Goal: Transaction & Acquisition: Purchase product/service

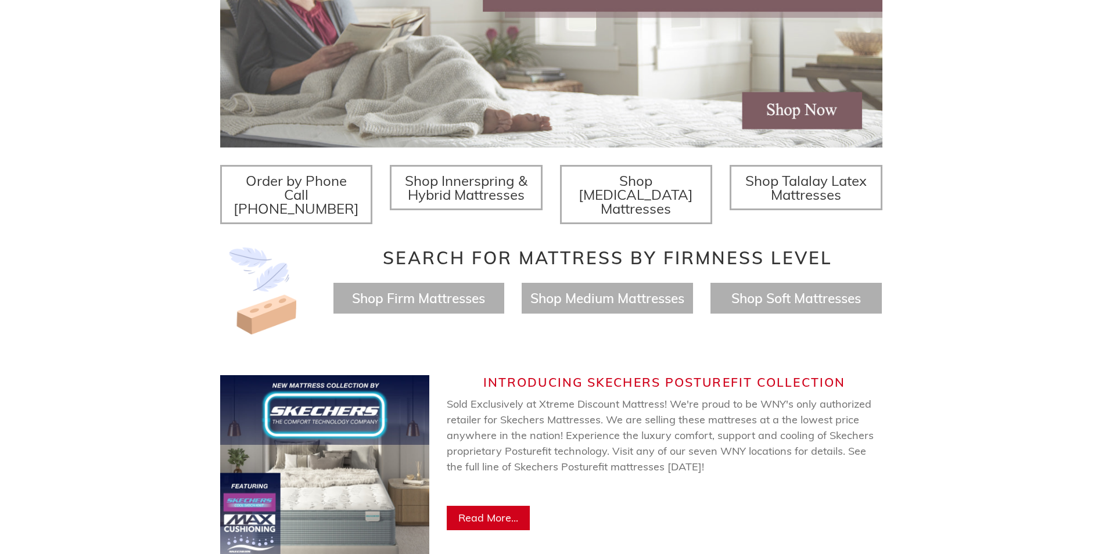
scroll to position [349, 0]
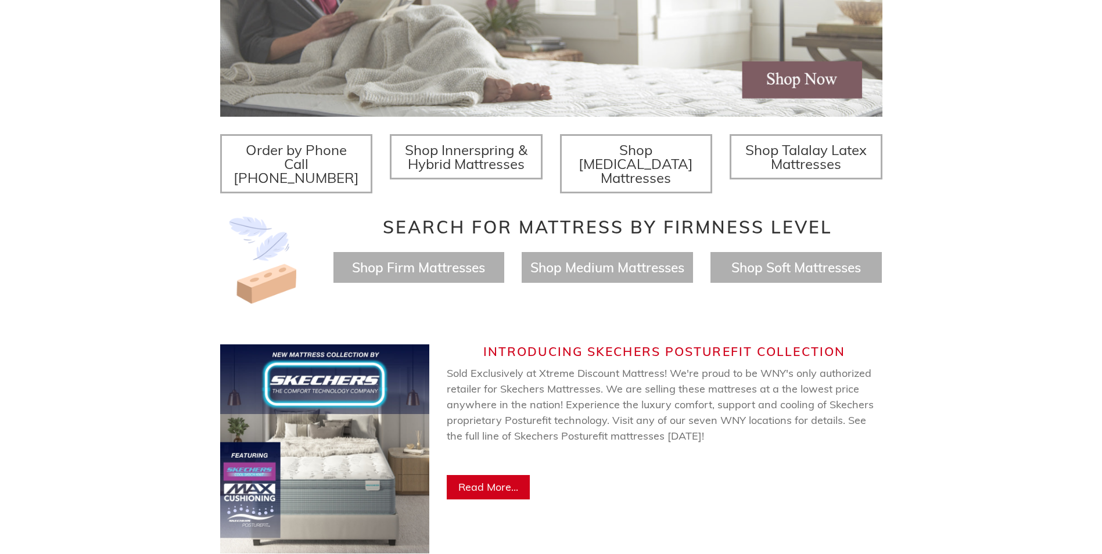
click at [489, 157] on span "Shop Innerspring & Hybrid Mattresses" at bounding box center [466, 156] width 123 height 31
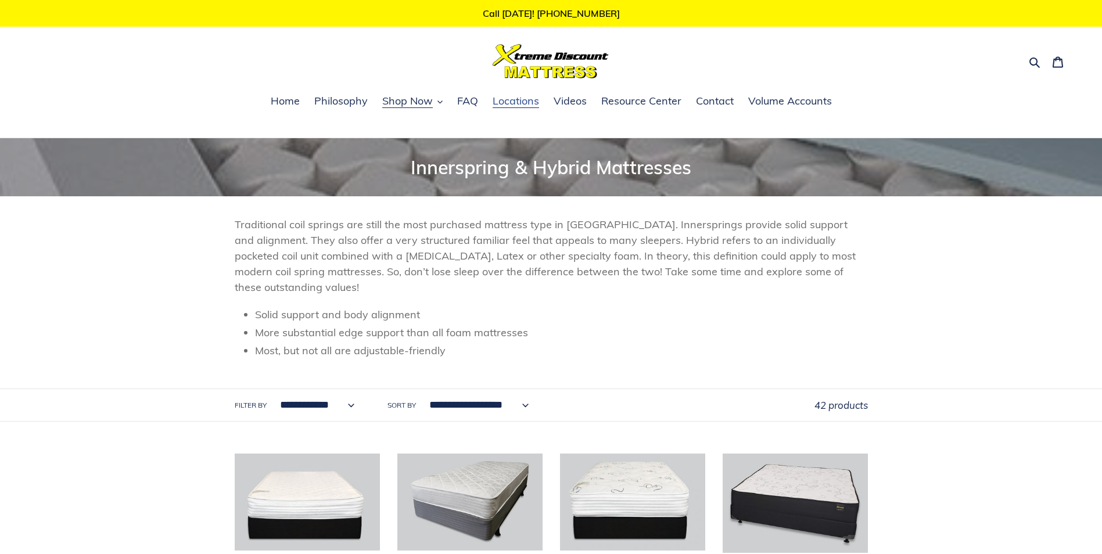
click at [515, 100] on span "Locations" at bounding box center [516, 101] width 46 height 14
click at [470, 99] on span "FAQ" at bounding box center [467, 101] width 21 height 14
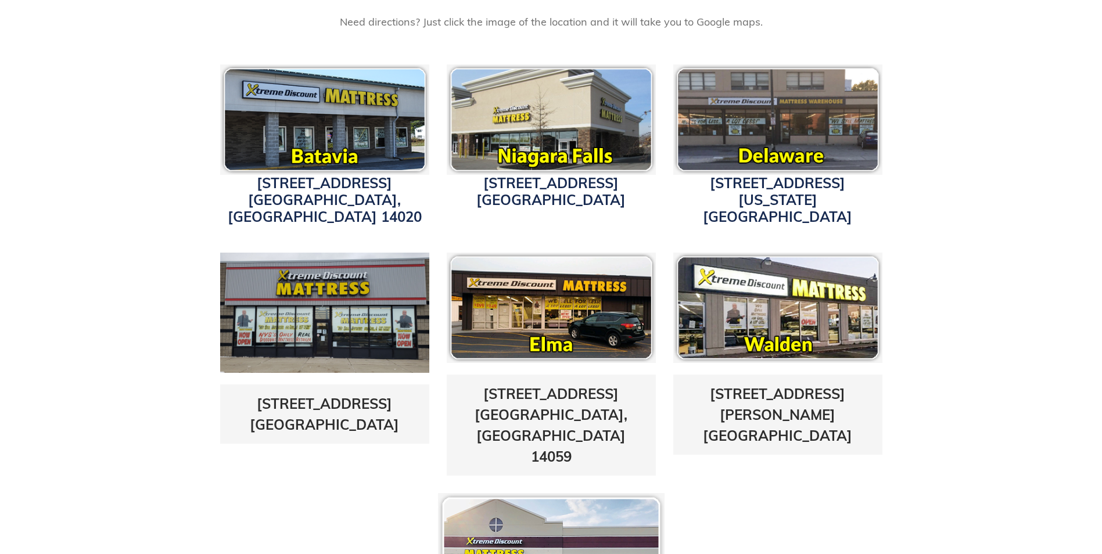
scroll to position [349, 0]
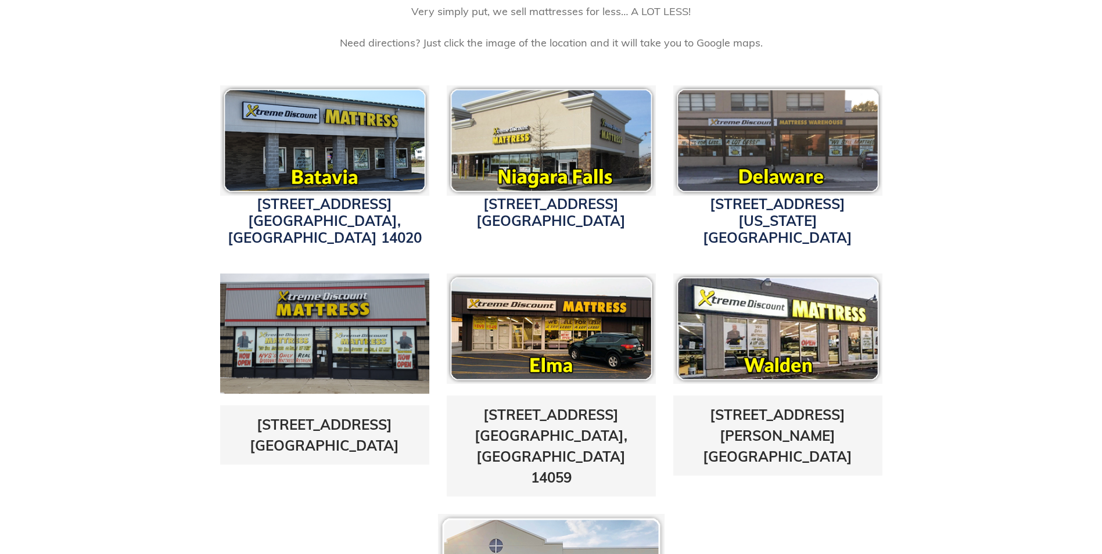
click at [343, 143] on img at bounding box center [324, 140] width 209 height 110
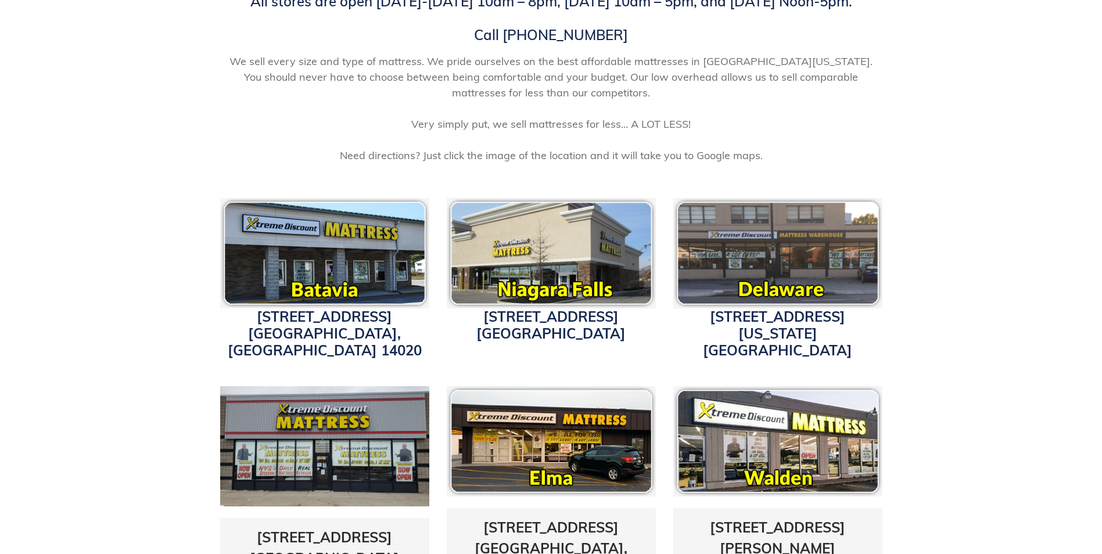
scroll to position [232, 0]
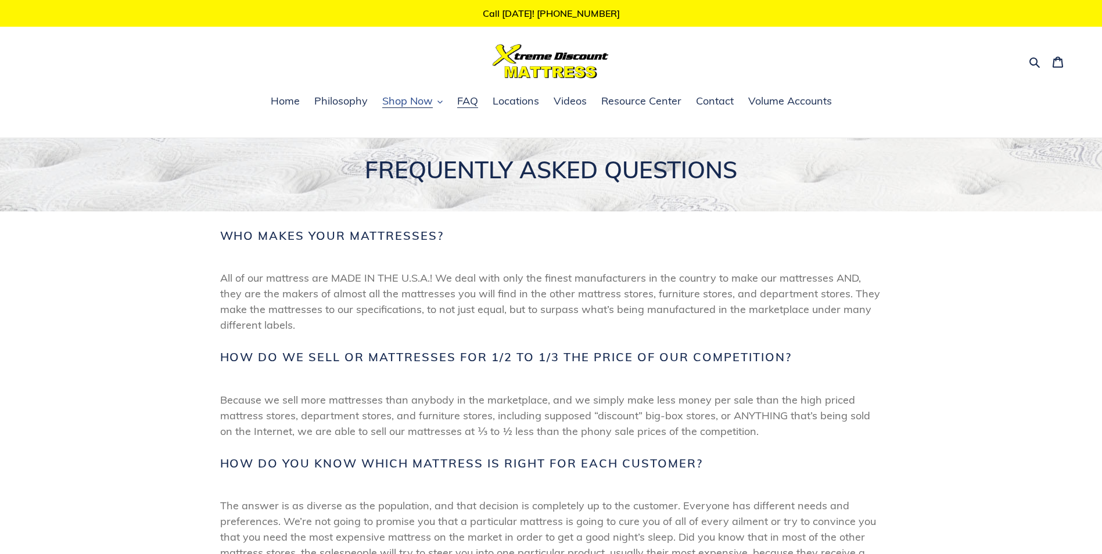
click at [441, 102] on icon "button" at bounding box center [440, 102] width 5 height 3
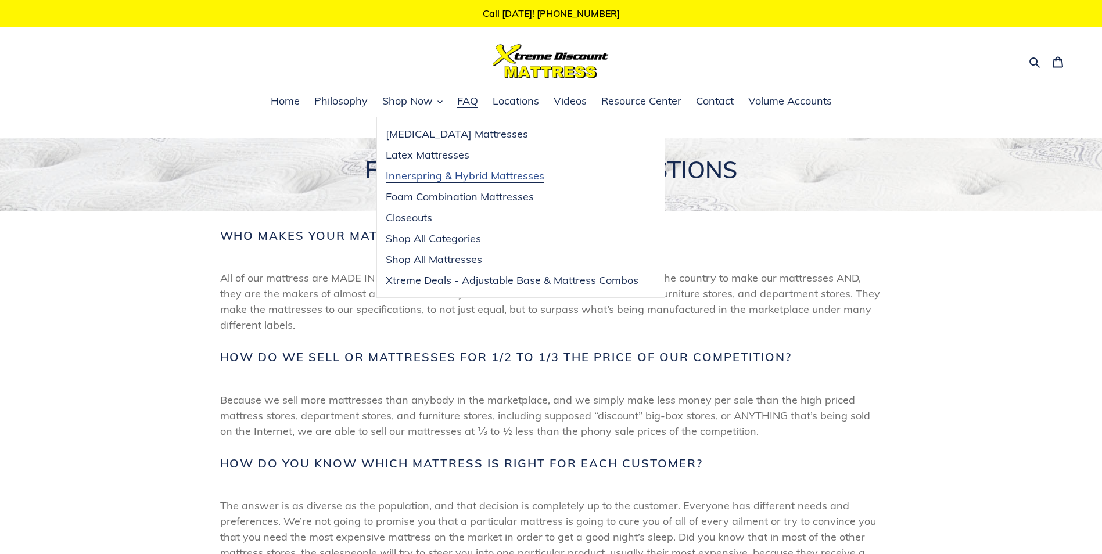
click at [497, 175] on span "Innerspring & Hybrid Mattresses" at bounding box center [465, 176] width 159 height 14
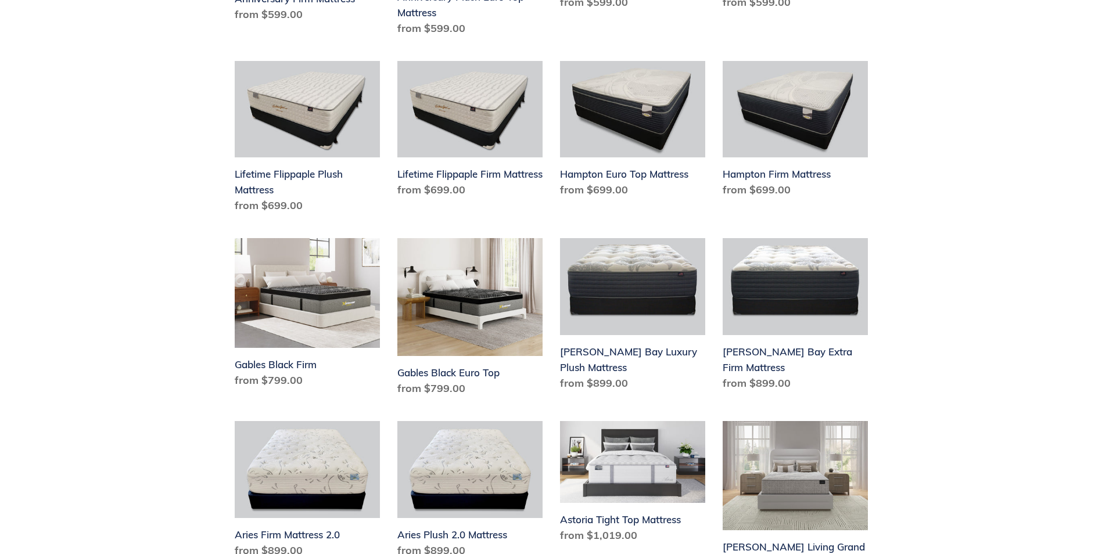
scroll to position [1337, 0]
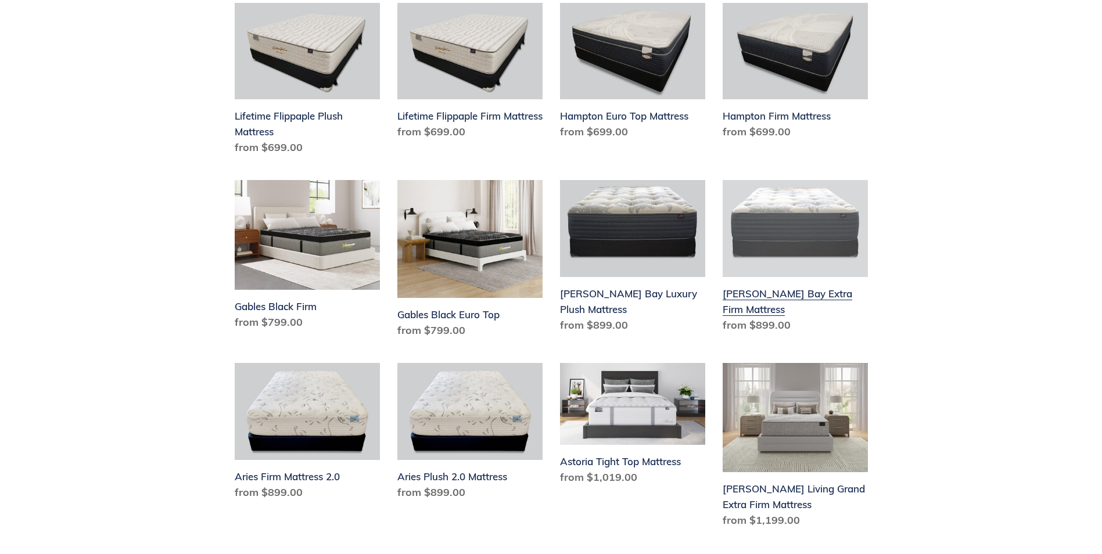
click at [782, 223] on link "[PERSON_NAME] Bay Extra Firm Mattress" at bounding box center [795, 258] width 145 height 157
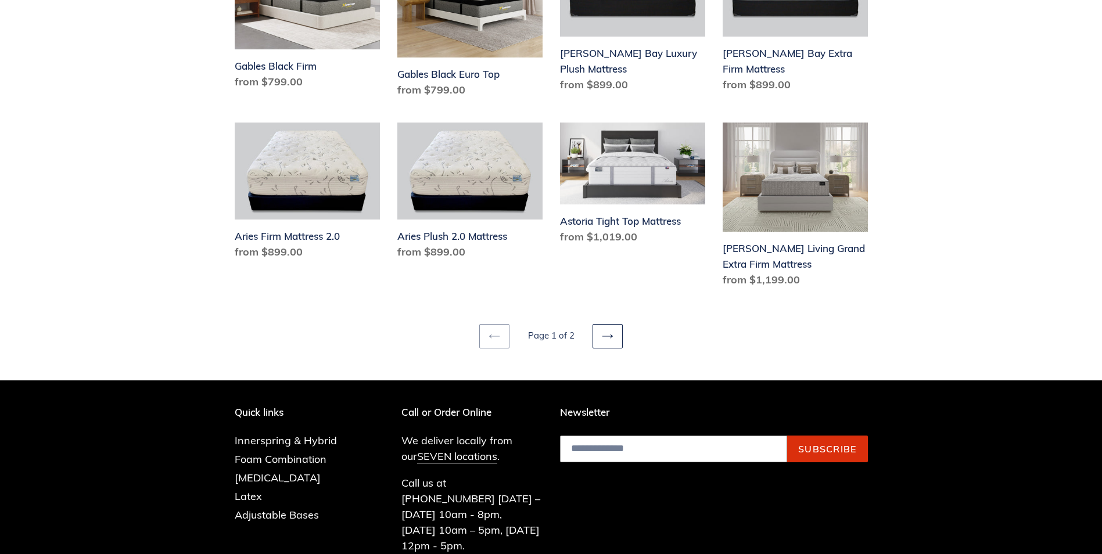
scroll to position [1683, 0]
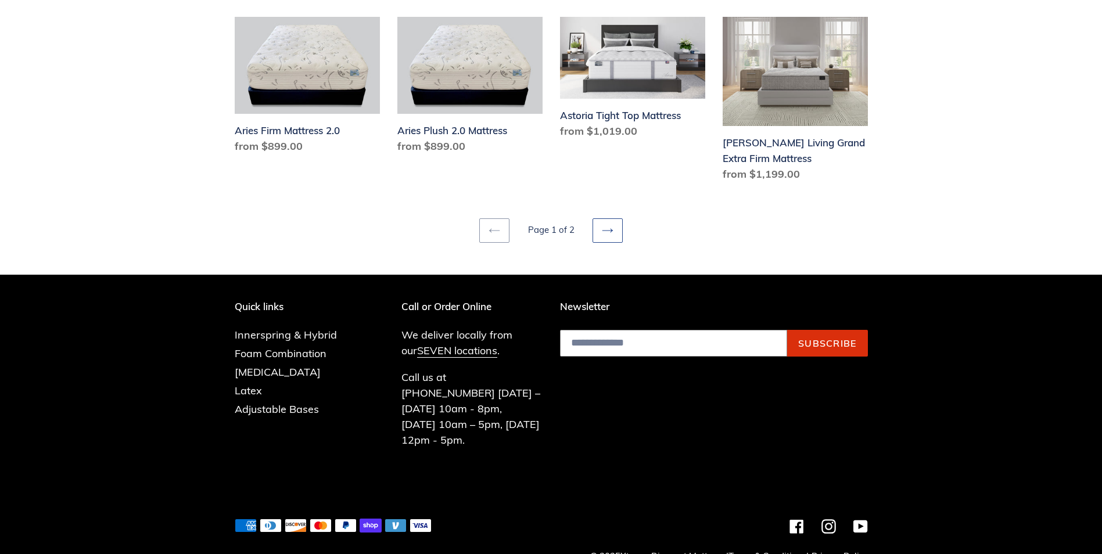
click at [608, 225] on icon at bounding box center [608, 231] width 12 height 12
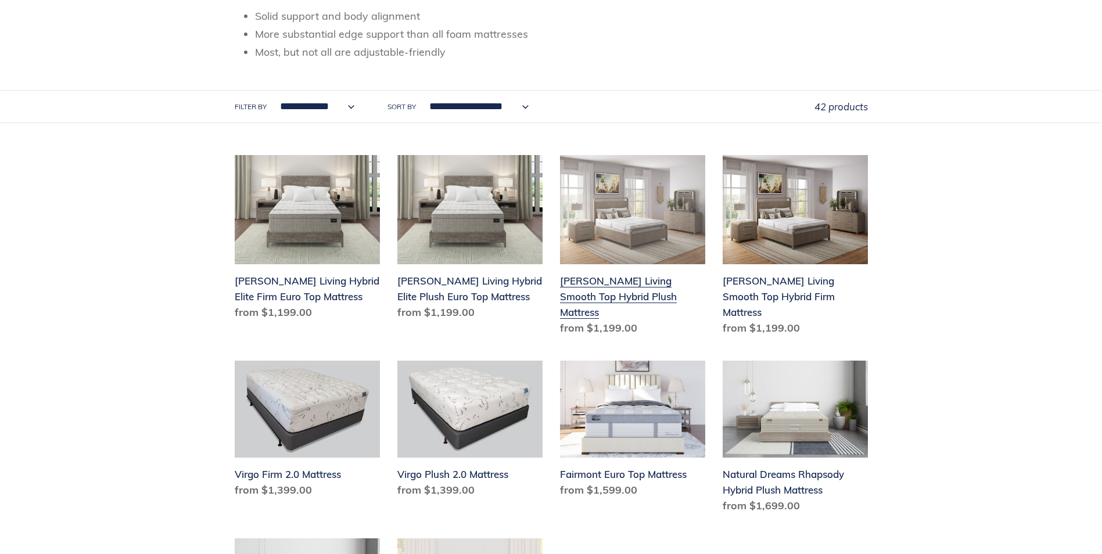
scroll to position [291, 0]
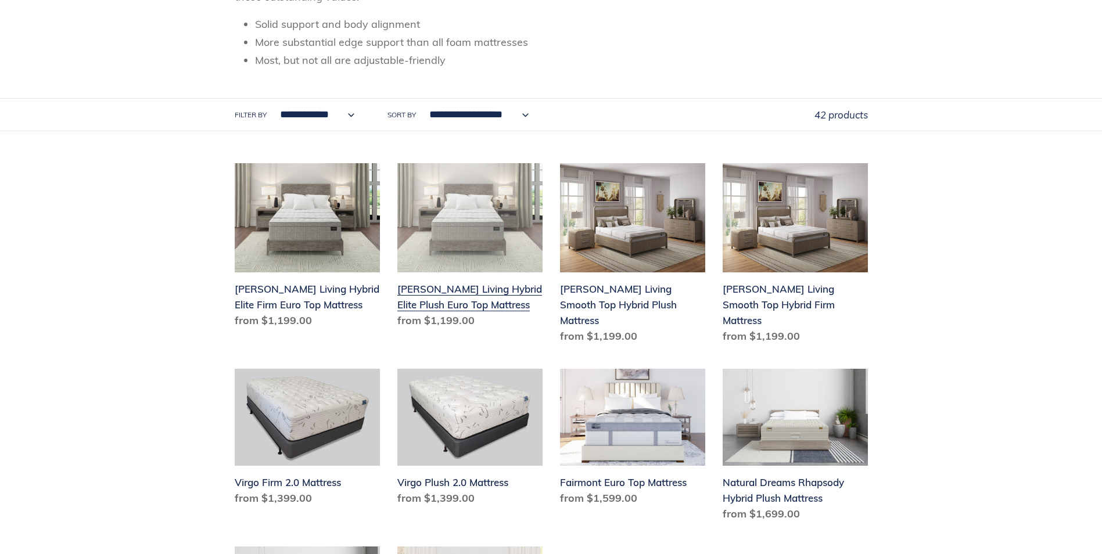
click at [479, 203] on link "[PERSON_NAME] Living Hybrid Elite Plush Euro Top Mattress" at bounding box center [470, 248] width 145 height 170
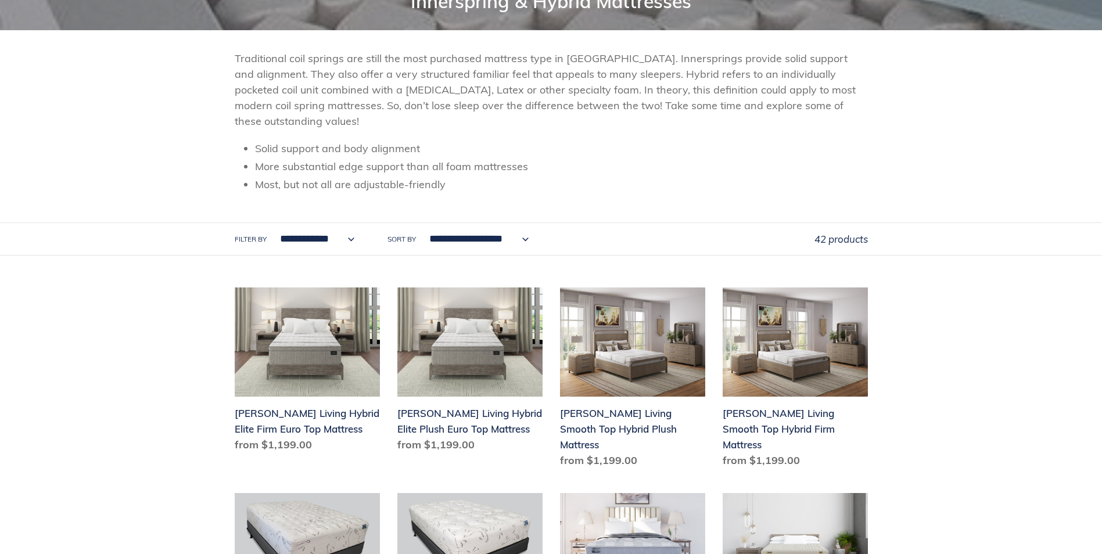
scroll to position [174, 0]
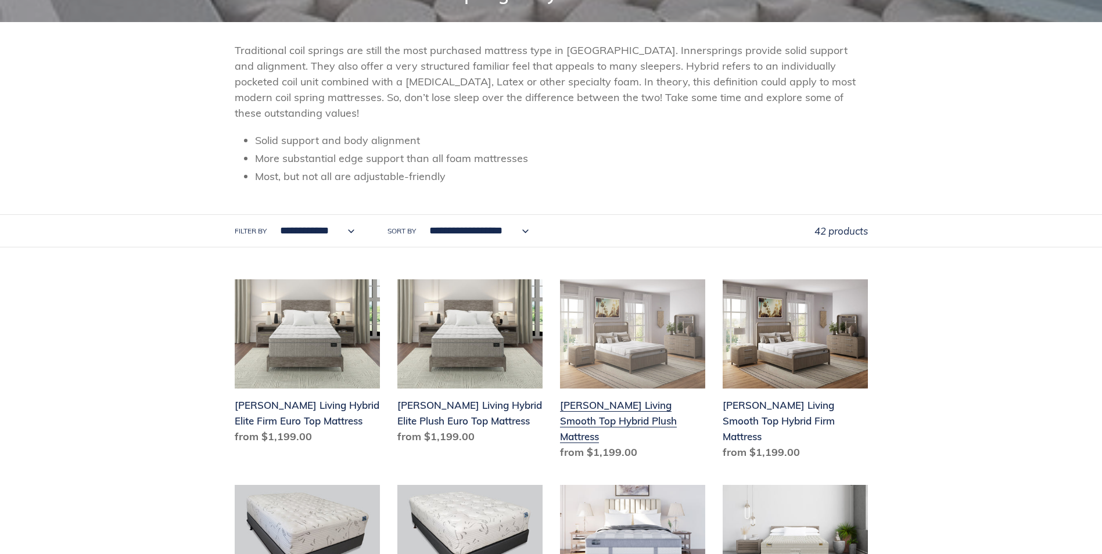
click at [653, 345] on link "Scott Living Smooth Top Hybrid Plush Mattress" at bounding box center [632, 372] width 145 height 185
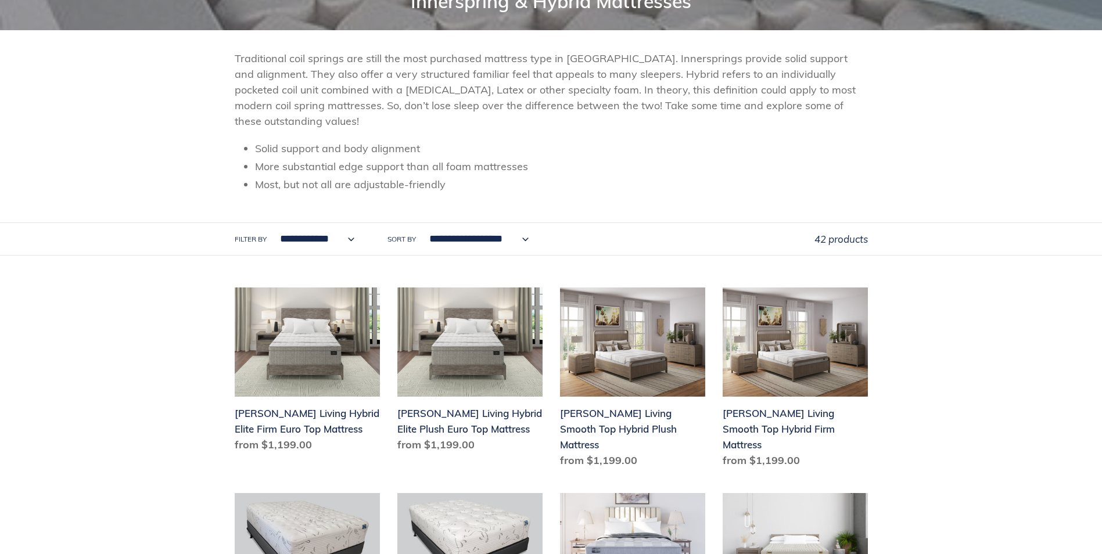
scroll to position [0, 0]
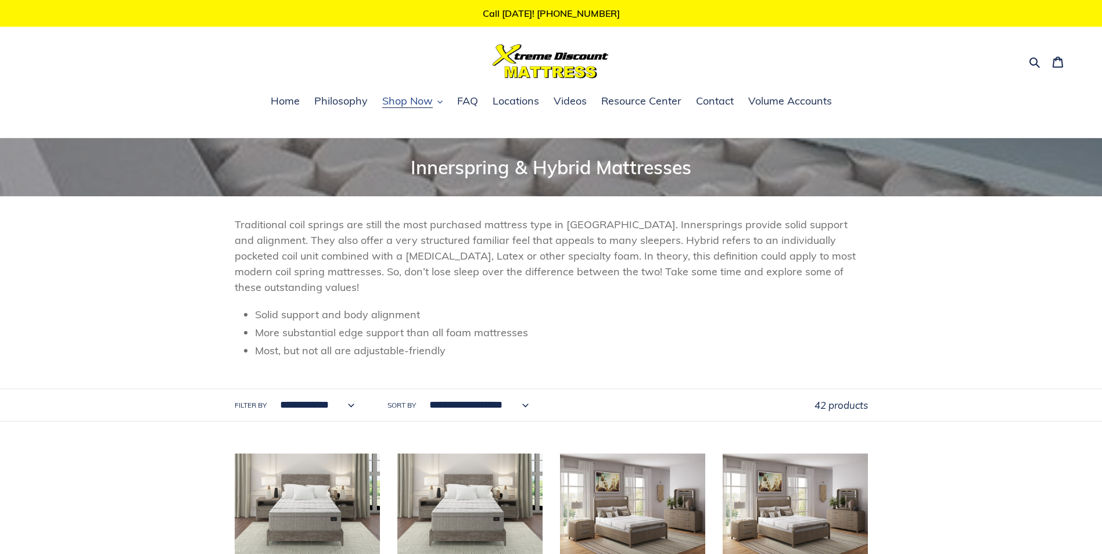
click at [417, 100] on span "Shop Now" at bounding box center [407, 101] width 51 height 14
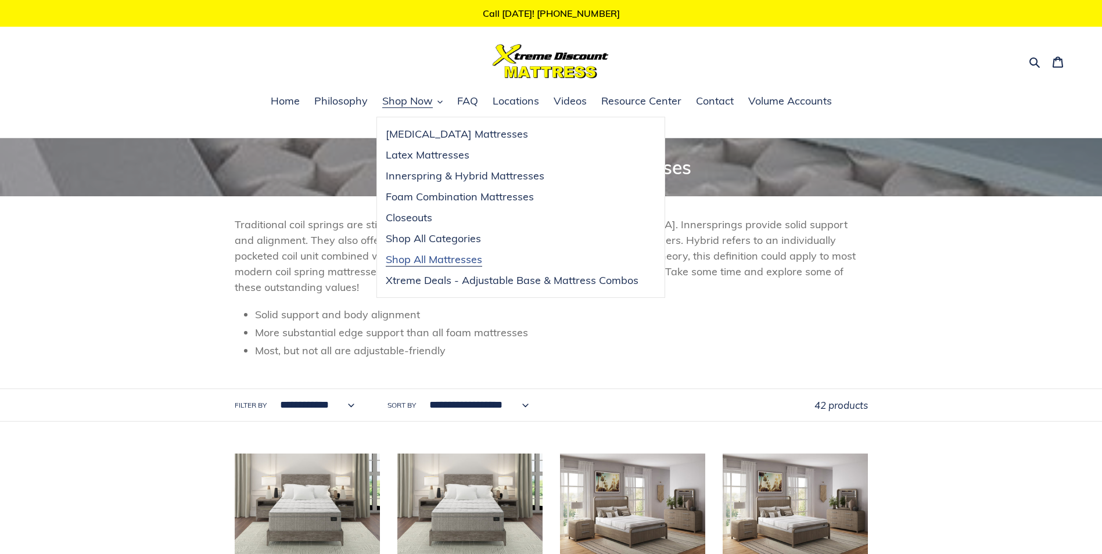
click at [461, 255] on span "Shop All Mattresses" at bounding box center [434, 260] width 96 height 14
click at [414, 101] on span "Shop Now" at bounding box center [407, 101] width 51 height 14
click at [442, 261] on span "Shop All Mattresses" at bounding box center [434, 260] width 96 height 14
click at [524, 176] on span "Innerspring & Hybrid Mattresses" at bounding box center [465, 176] width 159 height 14
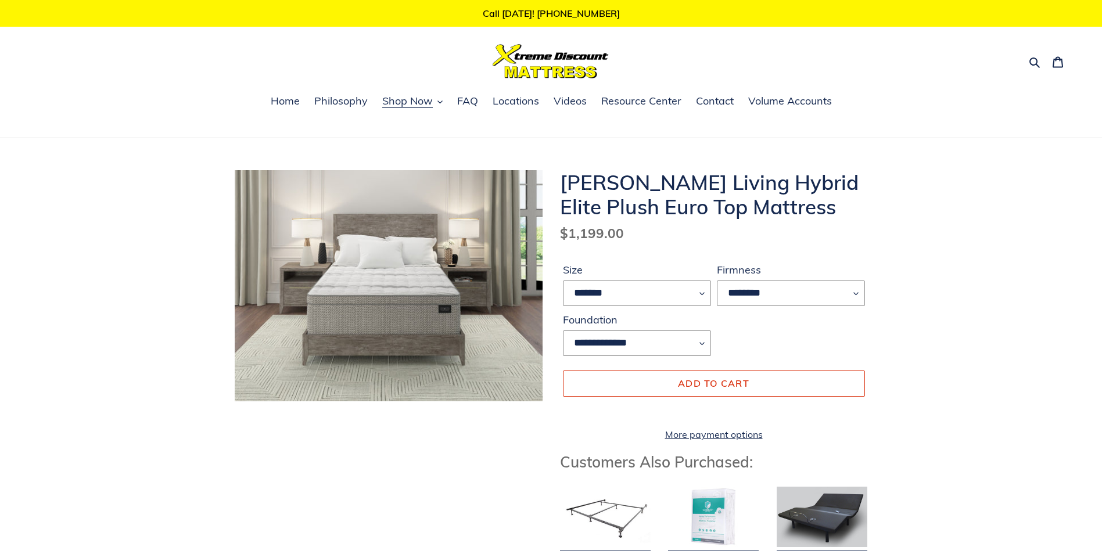
click at [447, 252] on img at bounding box center [306, 335] width 744 height 558
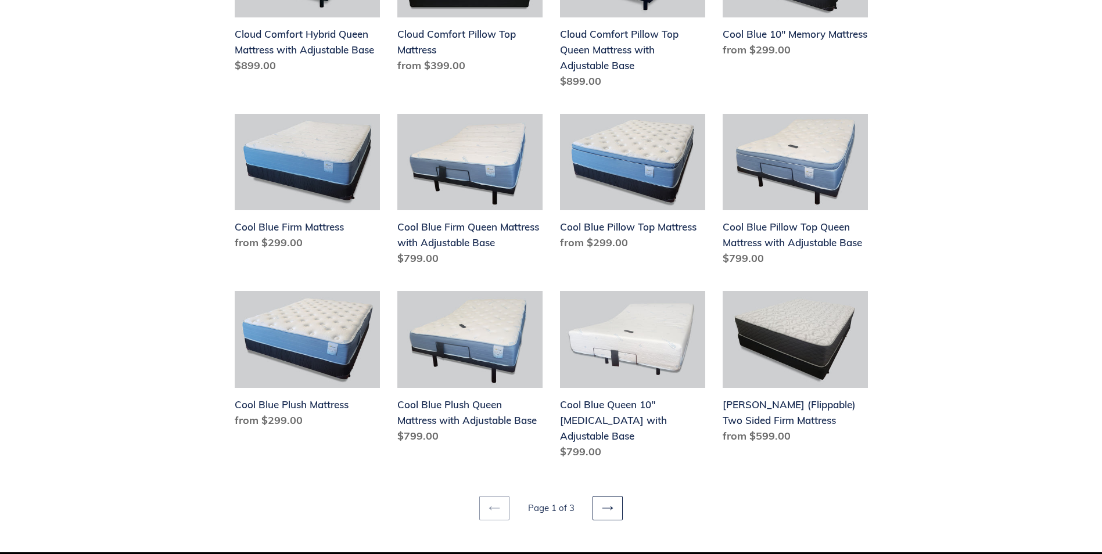
scroll to position [1279, 0]
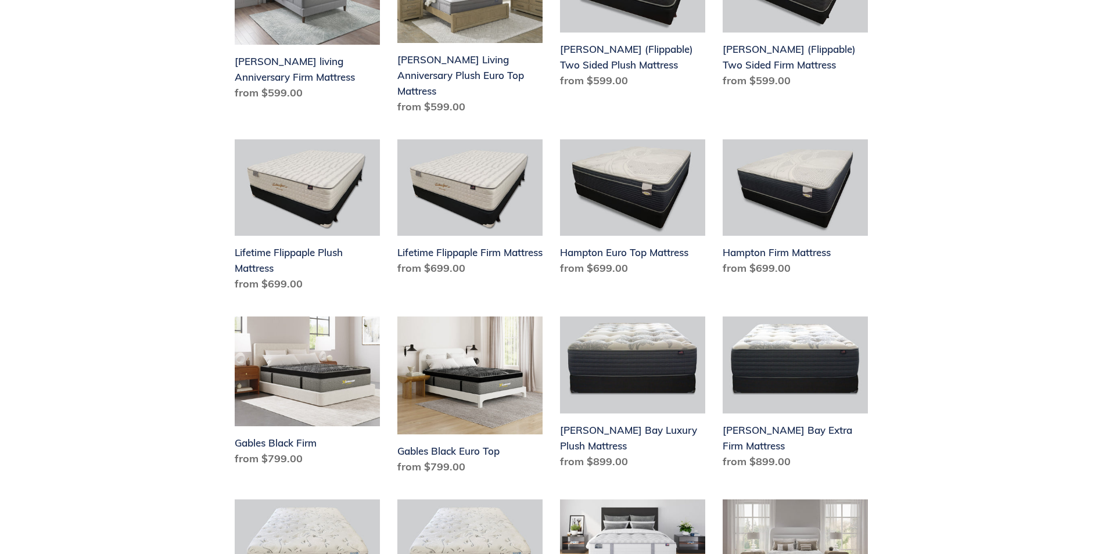
scroll to position [1220, 0]
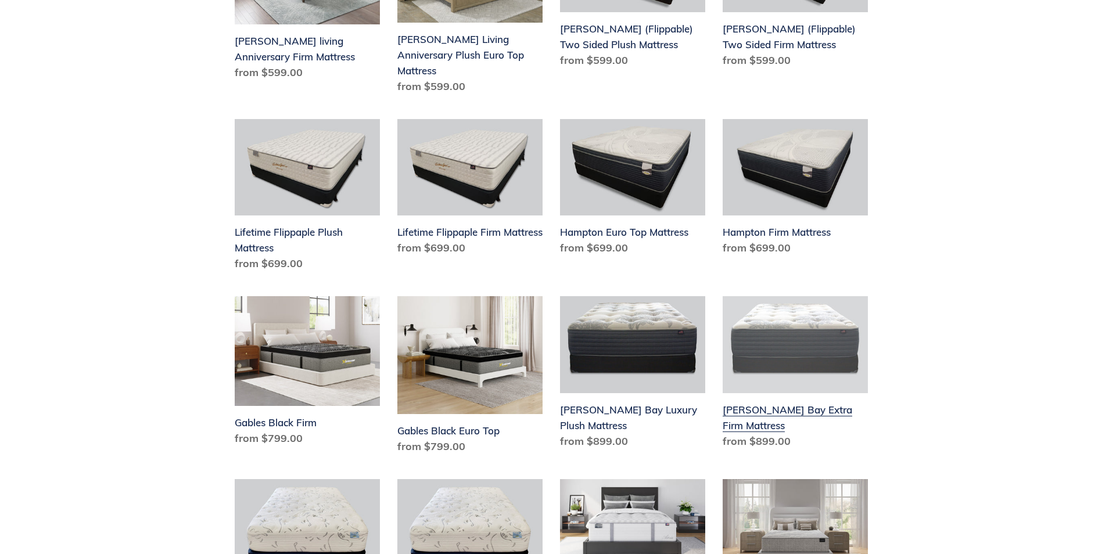
click at [782, 311] on link "[PERSON_NAME] Bay Extra Firm Mattress" at bounding box center [795, 374] width 145 height 157
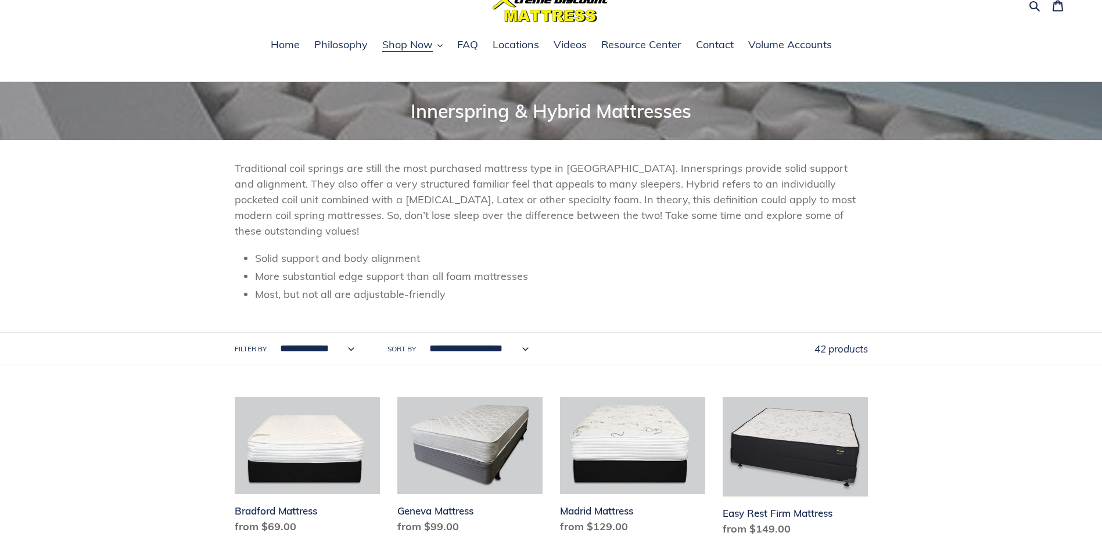
scroll to position [0, 0]
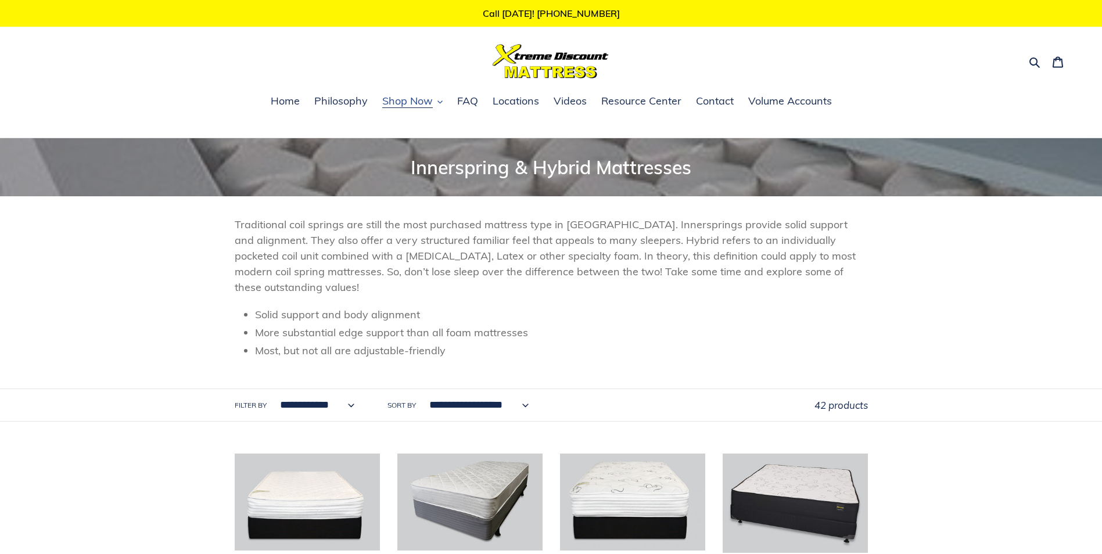
click at [420, 102] on span "Shop Now" at bounding box center [407, 101] width 51 height 14
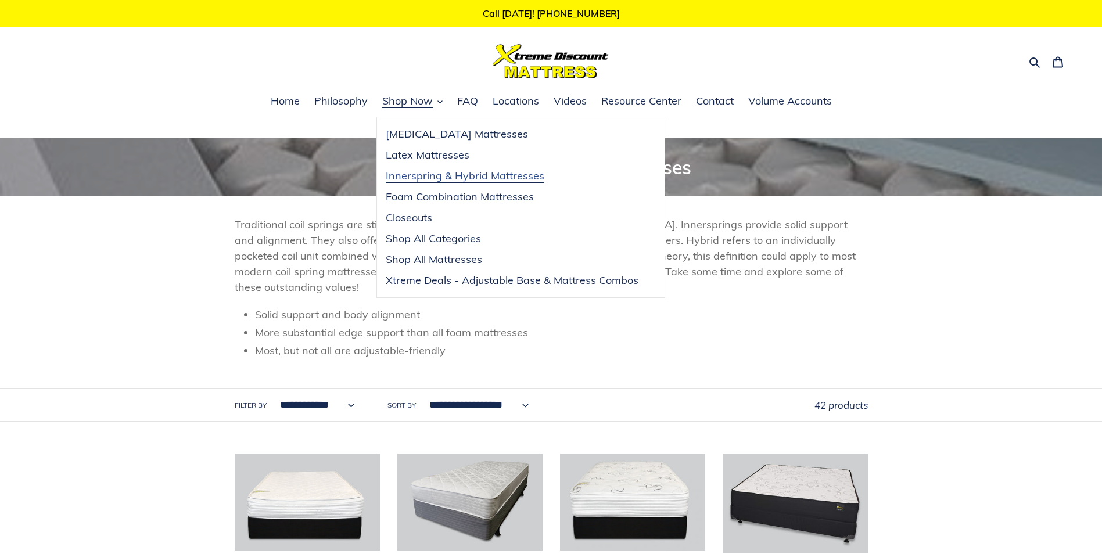
click at [503, 175] on span "Innerspring & Hybrid Mattresses" at bounding box center [465, 176] width 159 height 14
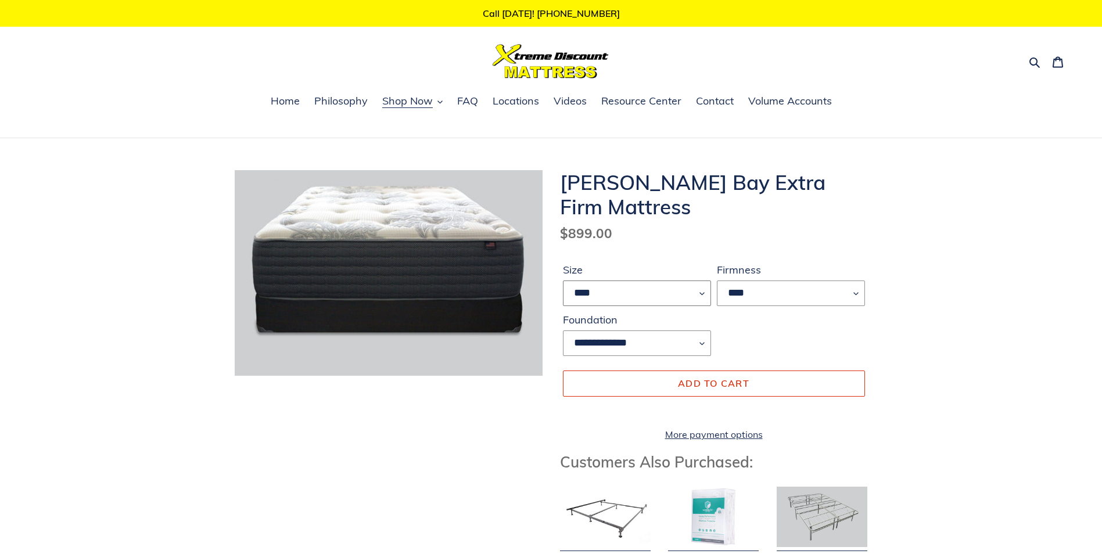
click at [704, 293] on select "**** **** ***** ****" at bounding box center [637, 294] width 148 height 26
select select "*****"
click at [563, 281] on select "**** **** ***** ****" at bounding box center [637, 294] width 148 height 26
click at [704, 339] on select "**********" at bounding box center [637, 344] width 148 height 26
select select "**********"
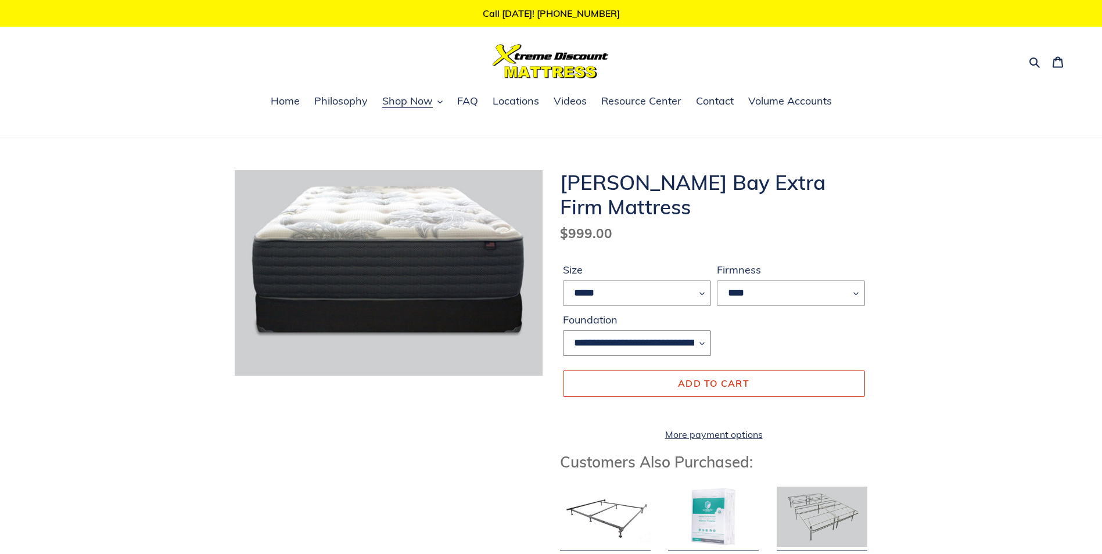
click at [563, 331] on select "**********" at bounding box center [637, 344] width 148 height 26
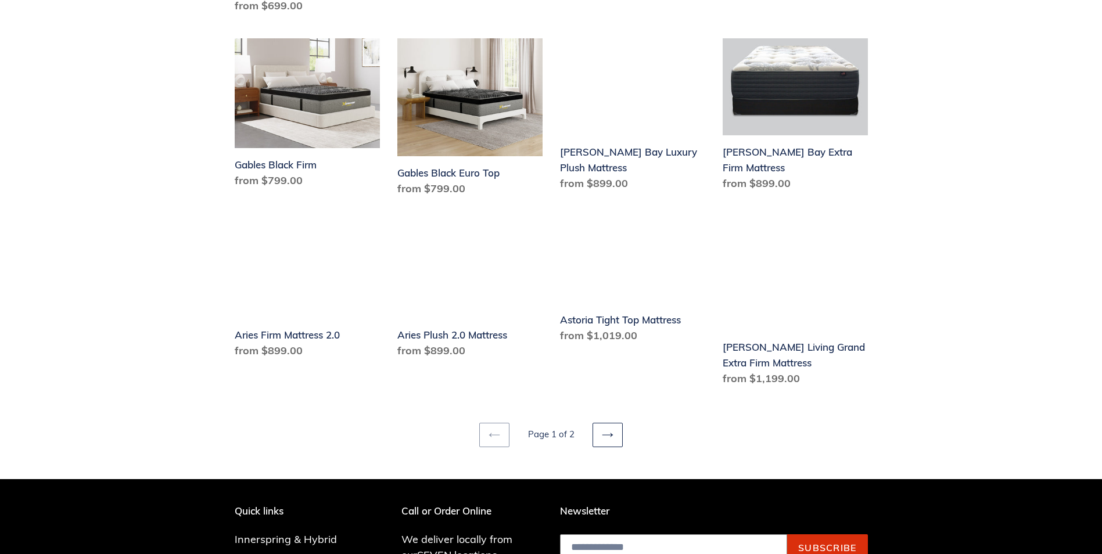
scroll to position [1569, 0]
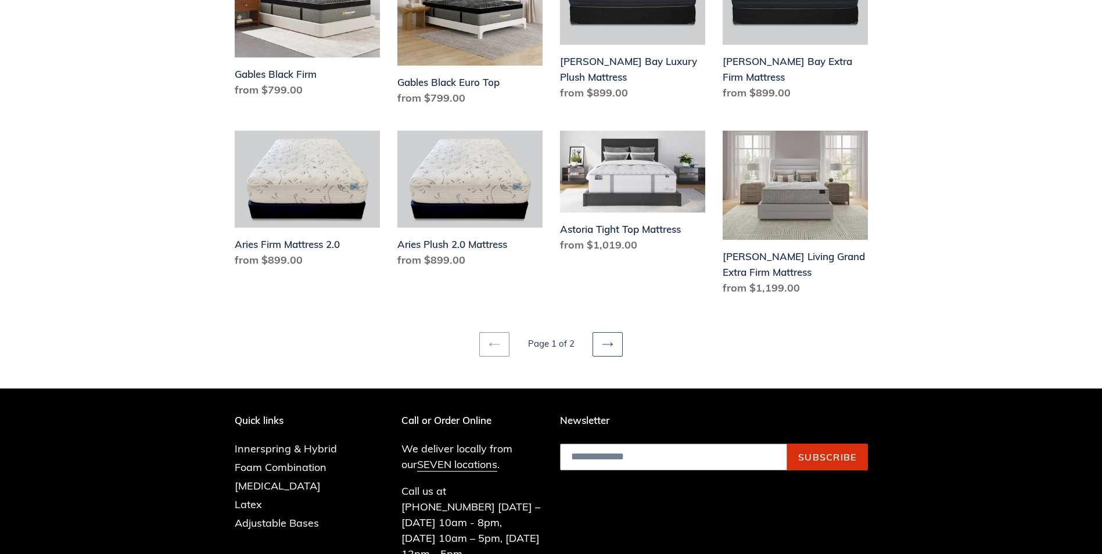
click at [603, 339] on icon at bounding box center [608, 345] width 12 height 12
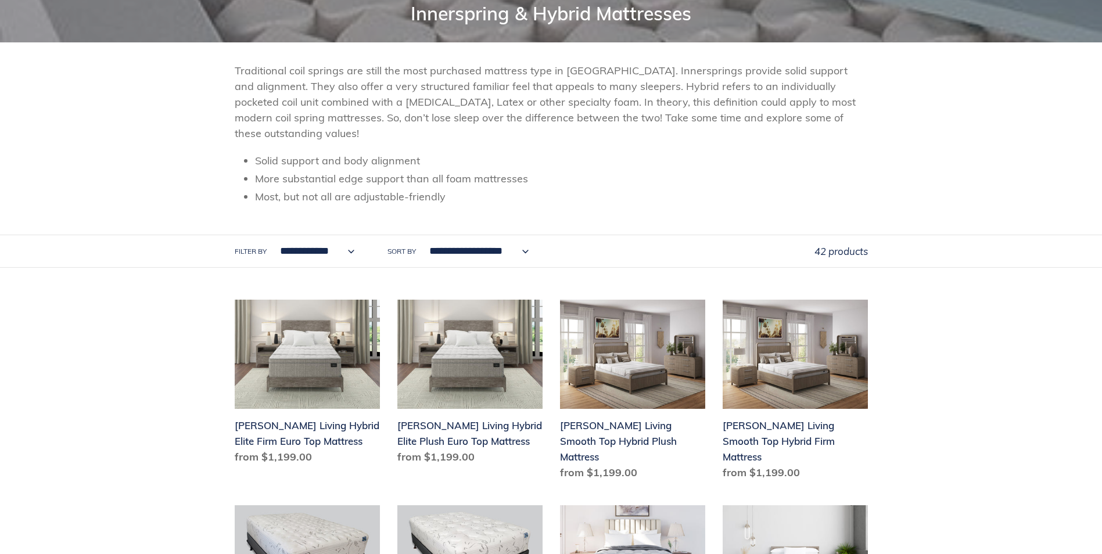
scroll to position [232, 0]
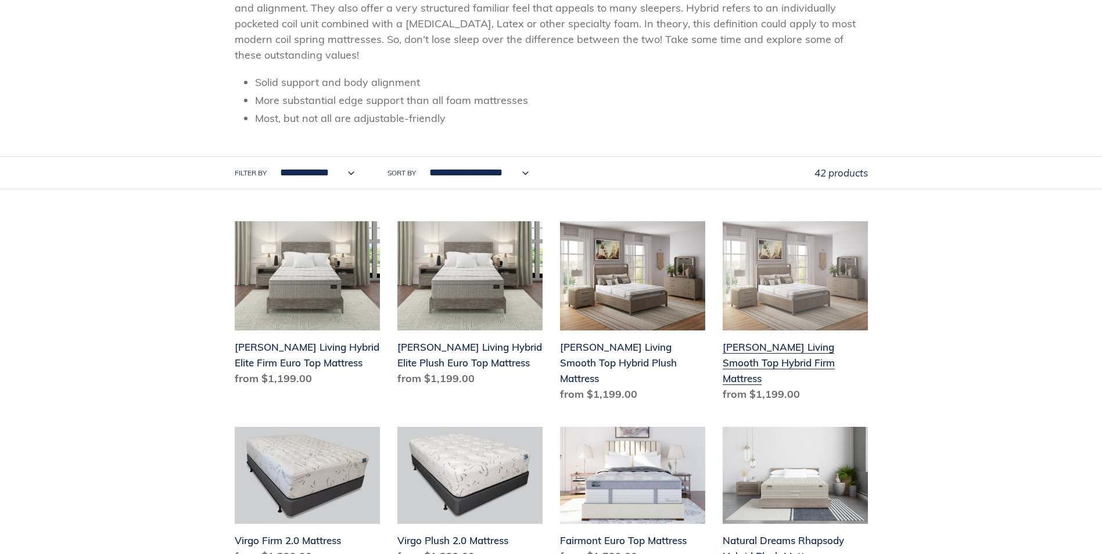
click at [789, 285] on link "[PERSON_NAME] Living Smooth Top Hybrid Firm Mattress" at bounding box center [795, 313] width 145 height 185
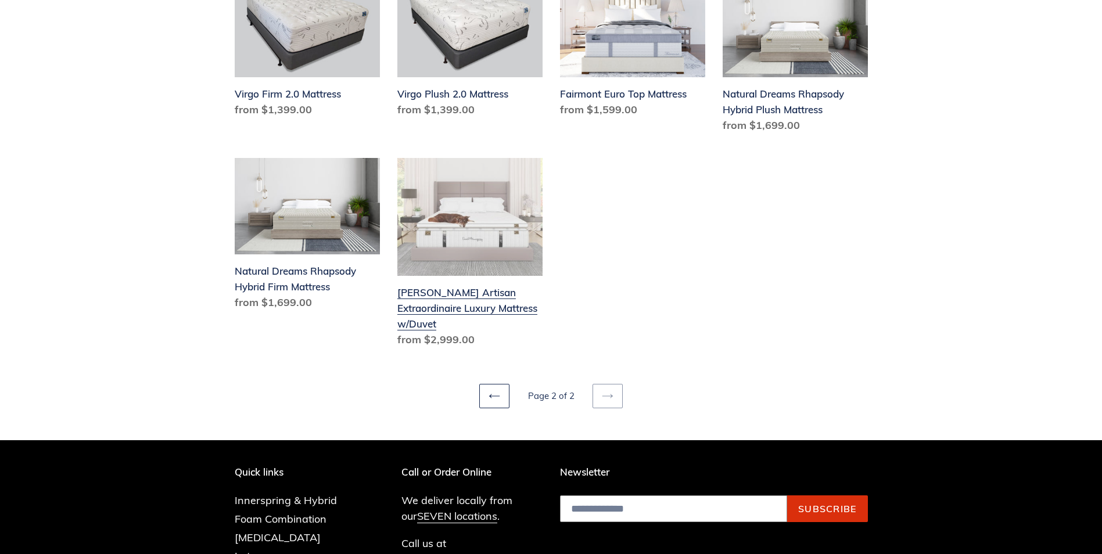
scroll to position [697, 0]
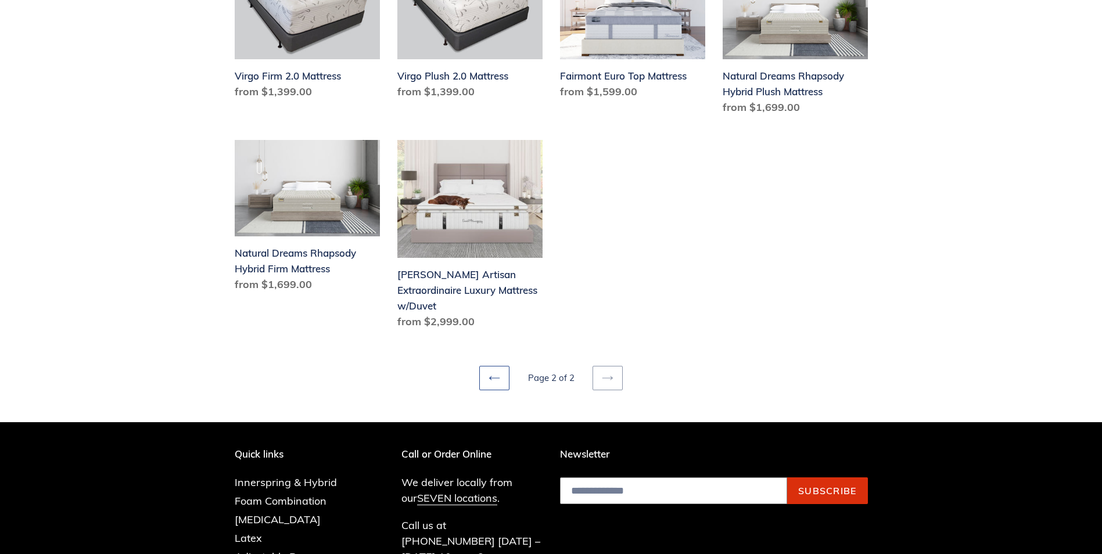
click at [495, 373] on icon at bounding box center [495, 379] width 12 height 12
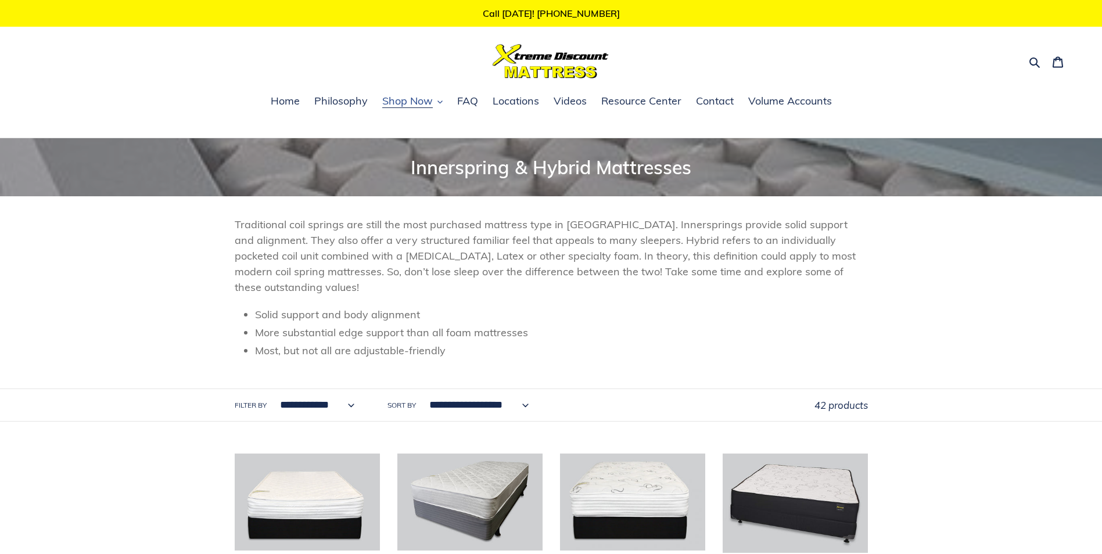
click at [418, 101] on span "Shop Now" at bounding box center [407, 101] width 51 height 14
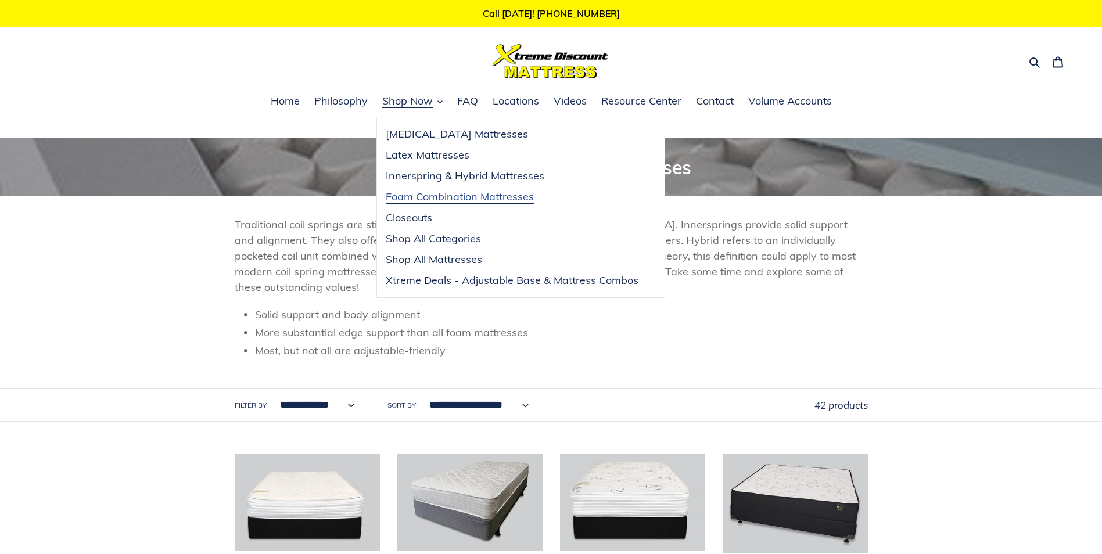
click at [478, 196] on span "Foam Combination Mattresses" at bounding box center [460, 197] width 148 height 14
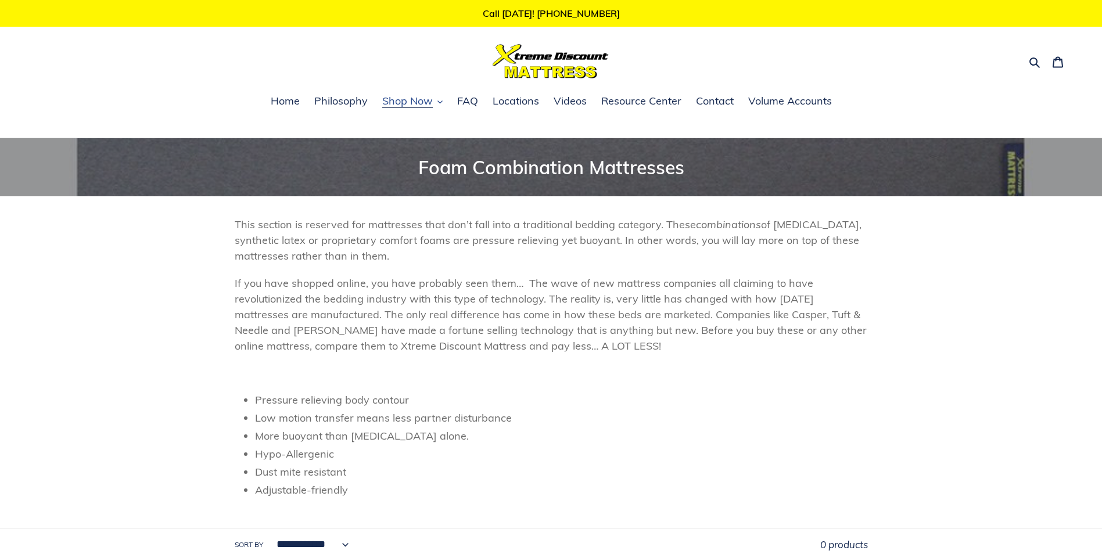
click at [420, 102] on span "Shop Now" at bounding box center [407, 101] width 51 height 14
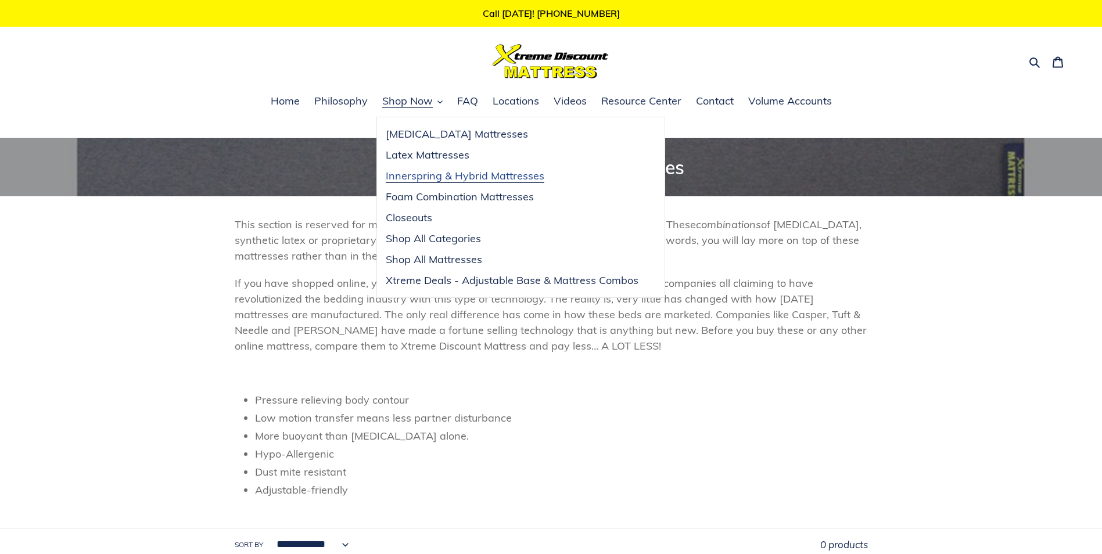
click at [453, 178] on span "Innerspring & Hybrid Mattresses" at bounding box center [465, 176] width 159 height 14
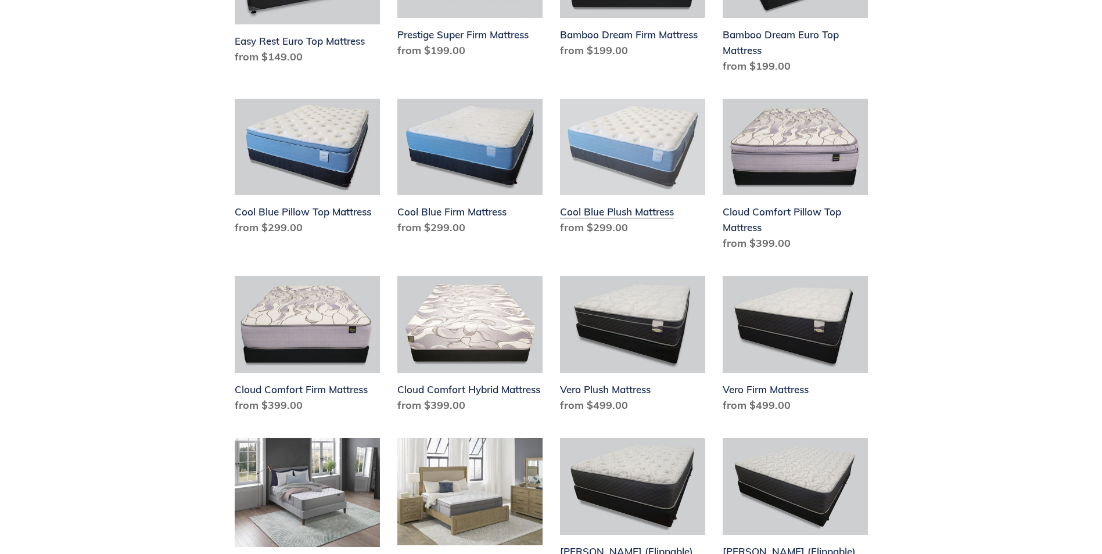
scroll to position [756, 0]
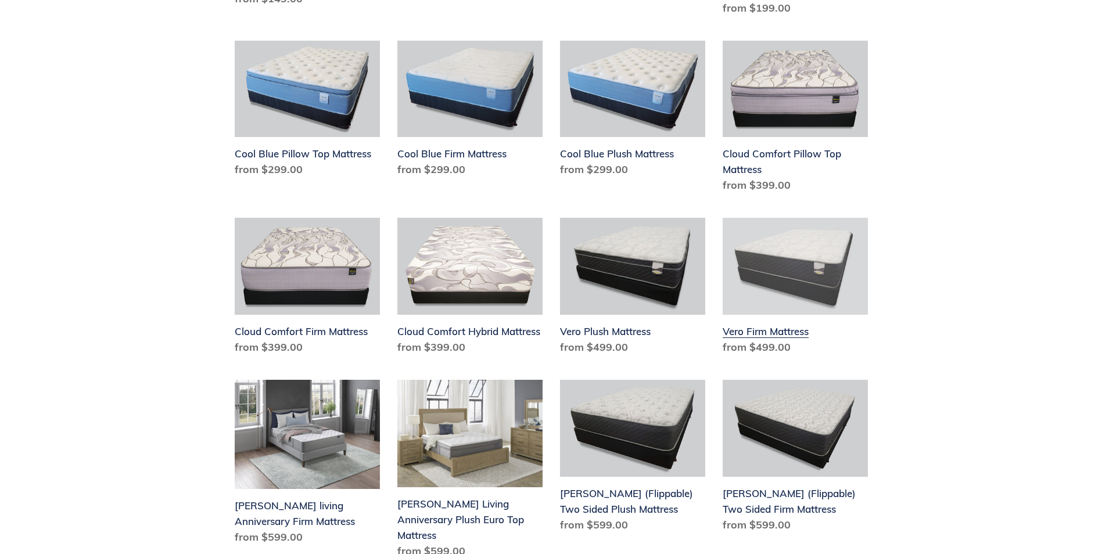
click at [781, 258] on link "Vero Firm Mattress" at bounding box center [795, 289] width 145 height 142
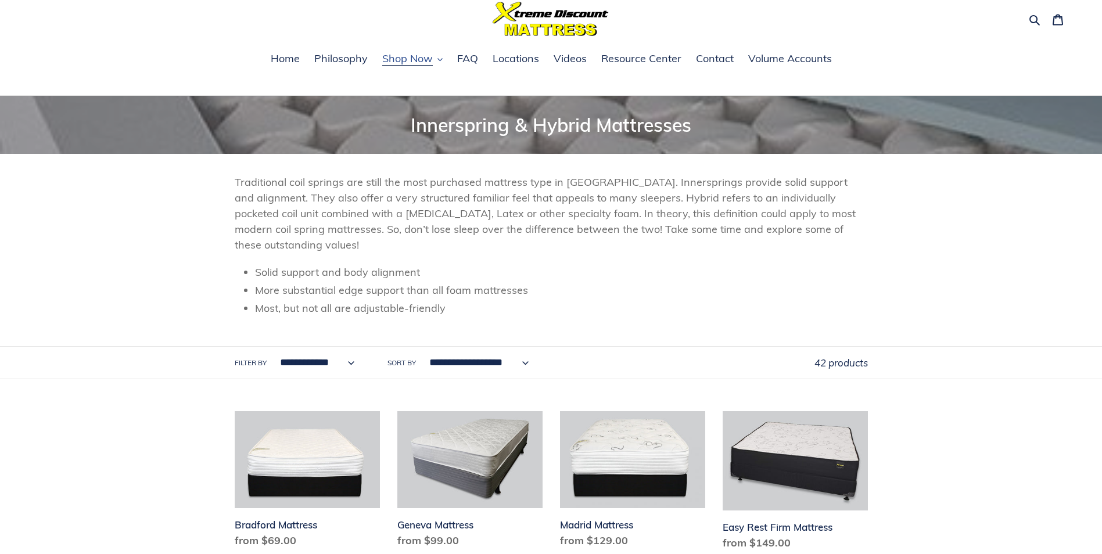
scroll to position [0, 0]
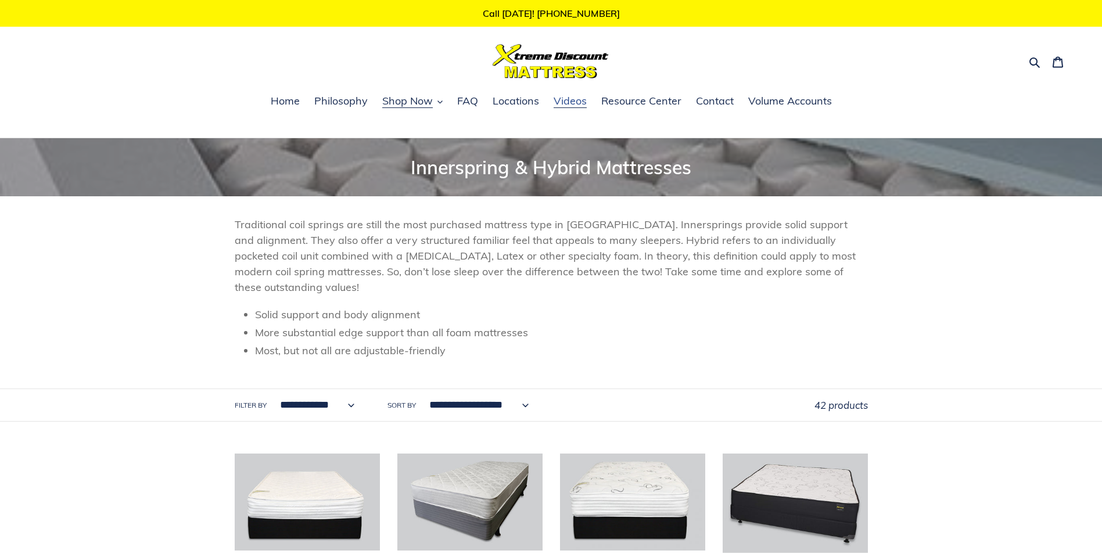
click at [571, 100] on span "Videos" at bounding box center [570, 101] width 33 height 14
click at [721, 100] on span "Contact" at bounding box center [715, 101] width 38 height 14
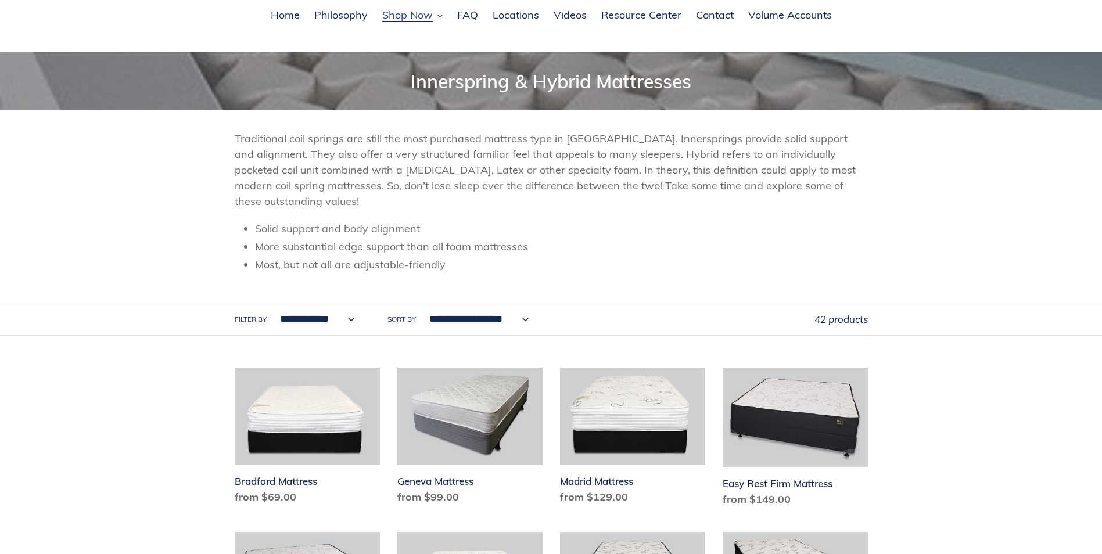
scroll to position [116, 0]
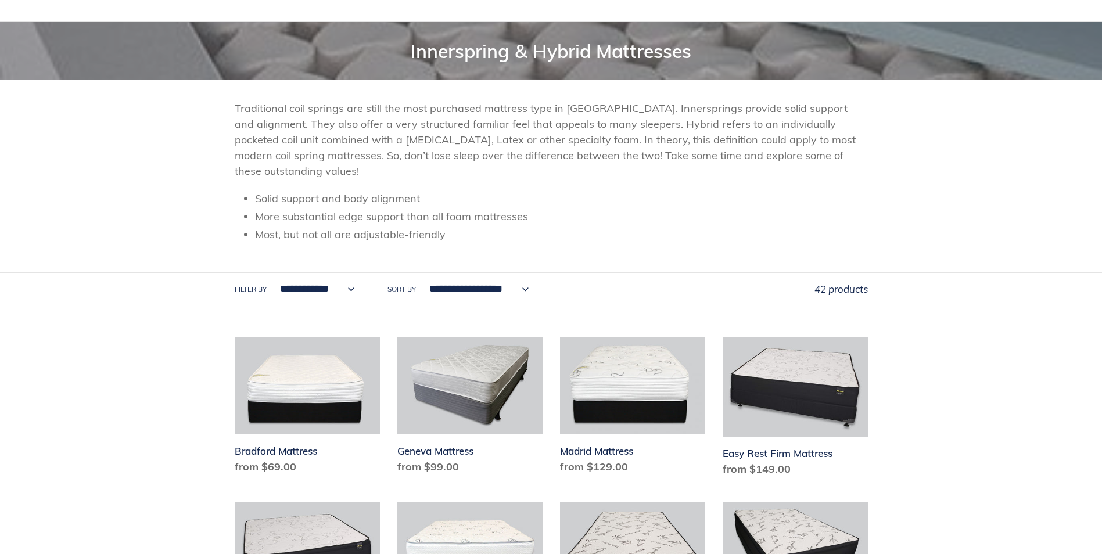
click at [353, 289] on select "**********" at bounding box center [315, 289] width 90 height 32
select select "**********"
click at [270, 273] on select "**********" at bounding box center [315, 289] width 90 height 32
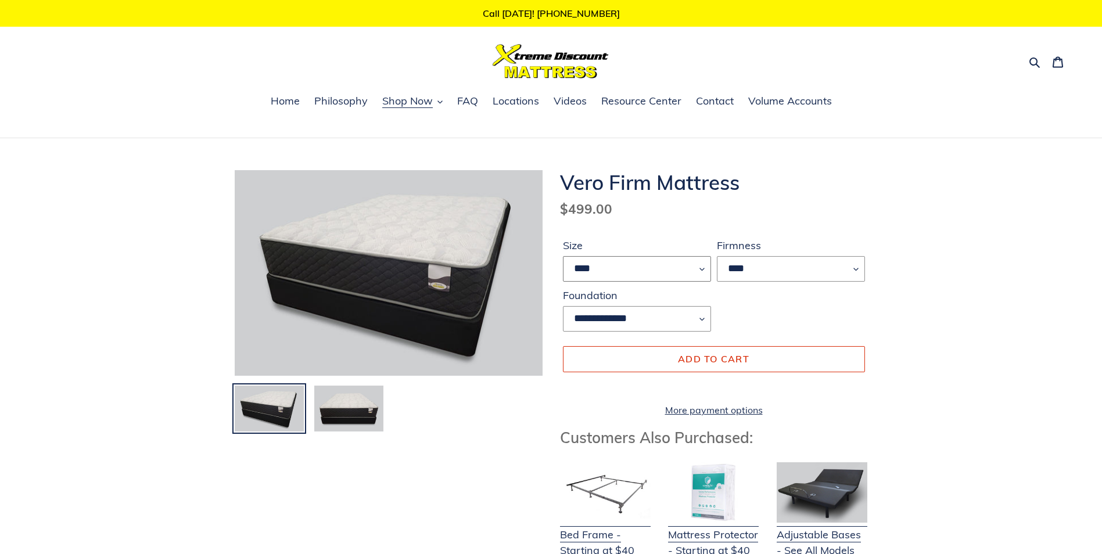
click at [700, 268] on select "**** ******* **** ***** ****" at bounding box center [637, 269] width 148 height 26
select select "*****"
click at [563, 256] on select "**** ******* **** ***** ****" at bounding box center [637, 269] width 148 height 26
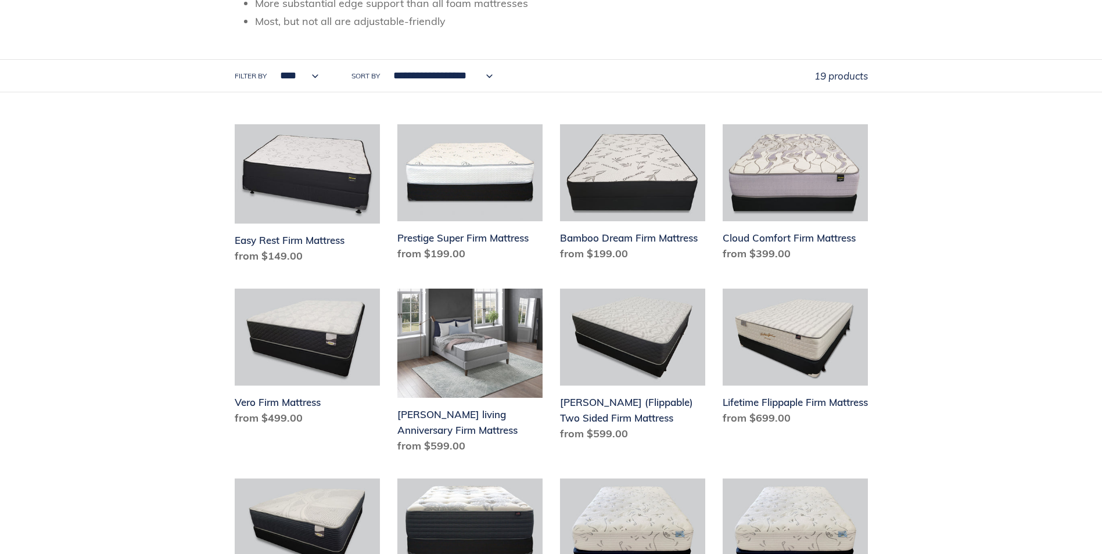
scroll to position [349, 0]
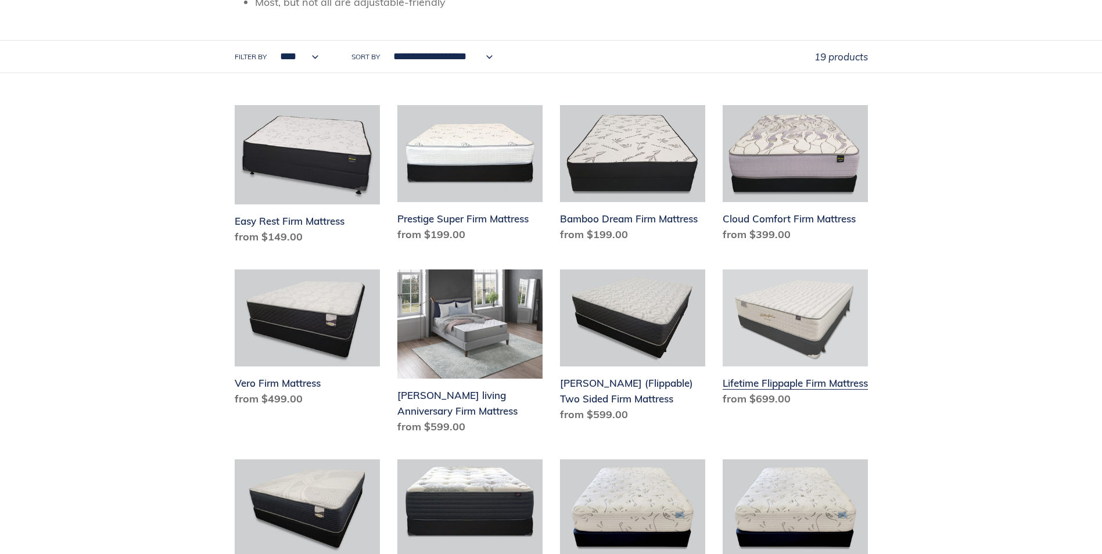
click at [774, 327] on link "Lifetime Flippaple Firm Mattress" at bounding box center [795, 341] width 145 height 142
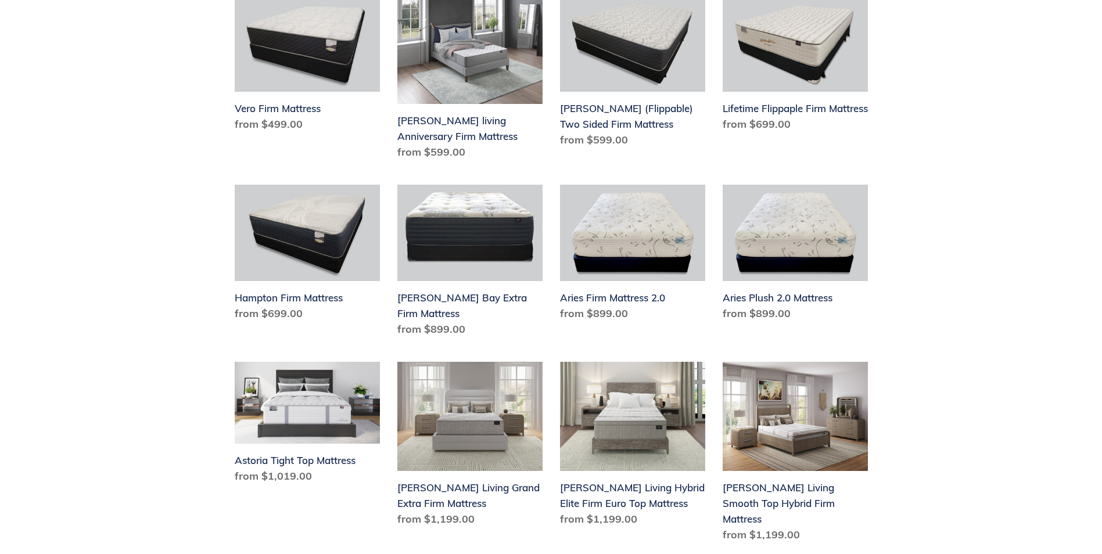
scroll to position [639, 0]
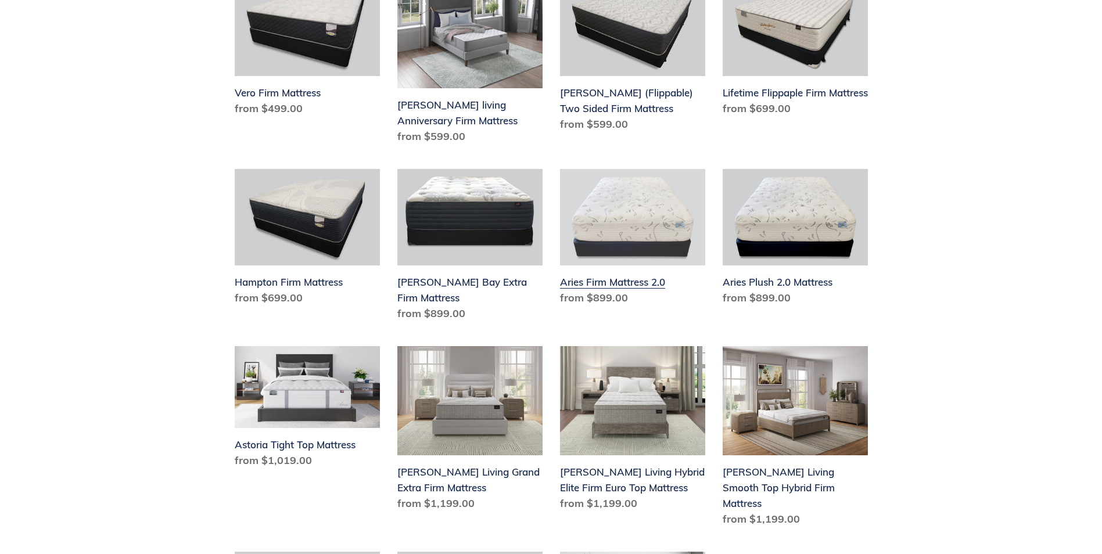
click at [629, 214] on link "Aries Firm Mattress 2.0" at bounding box center [632, 240] width 145 height 142
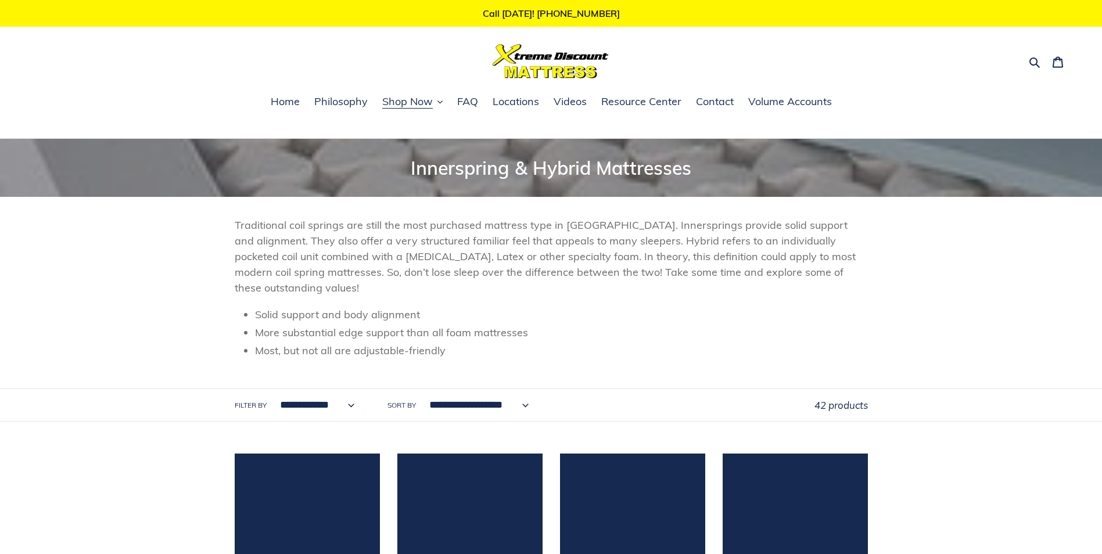
scroll to position [697, 0]
